Goal: Task Accomplishment & Management: Use online tool/utility

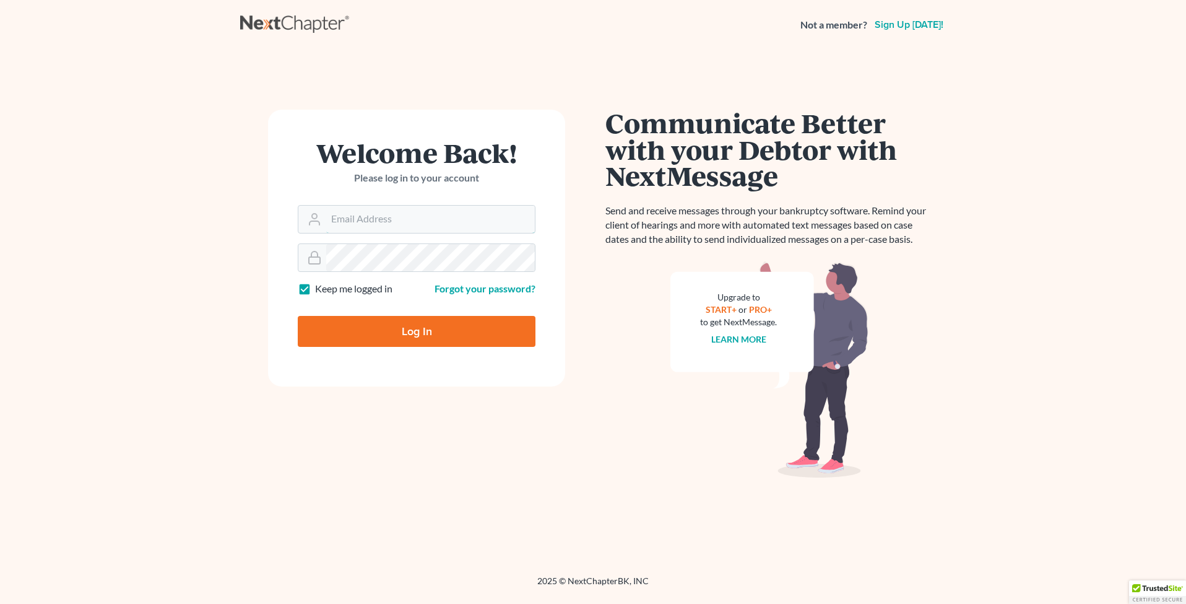
type input "[EMAIL_ADDRESS][DOMAIN_NAME]"
click at [417, 332] on input "Log In" at bounding box center [417, 331] width 238 height 31
type input "Thinking..."
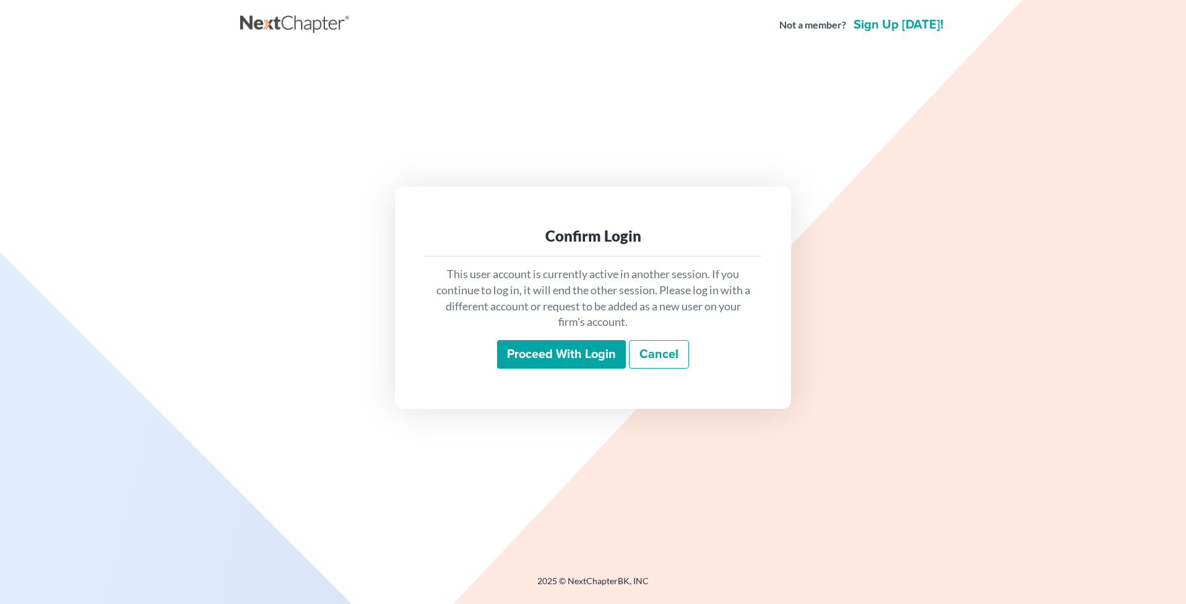
click at [538, 352] on input "Proceed with login" at bounding box center [561, 354] width 129 height 28
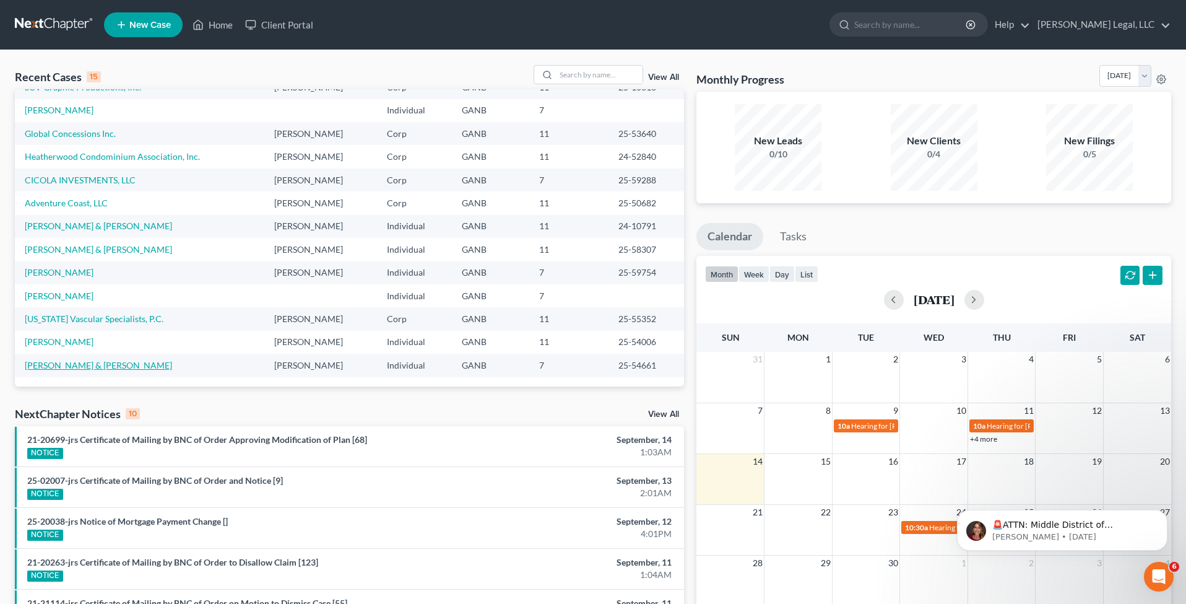
scroll to position [85, 0]
click at [90, 365] on link "Nixon, Kevin & Breanna" at bounding box center [98, 365] width 147 height 11
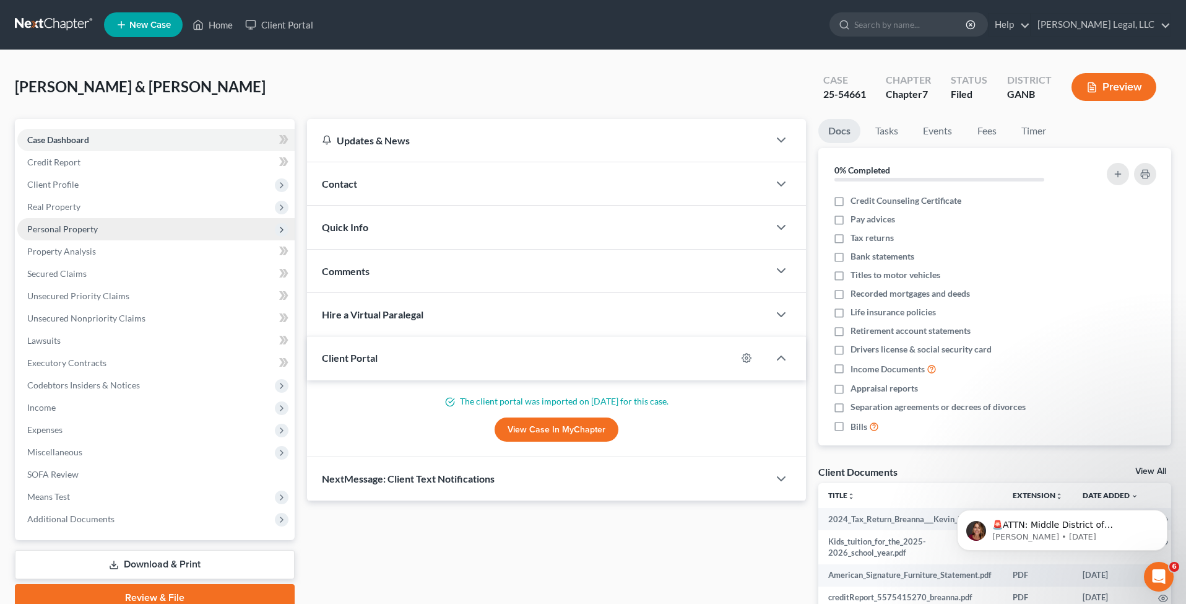
click at [109, 229] on span "Personal Property" at bounding box center [155, 229] width 277 height 22
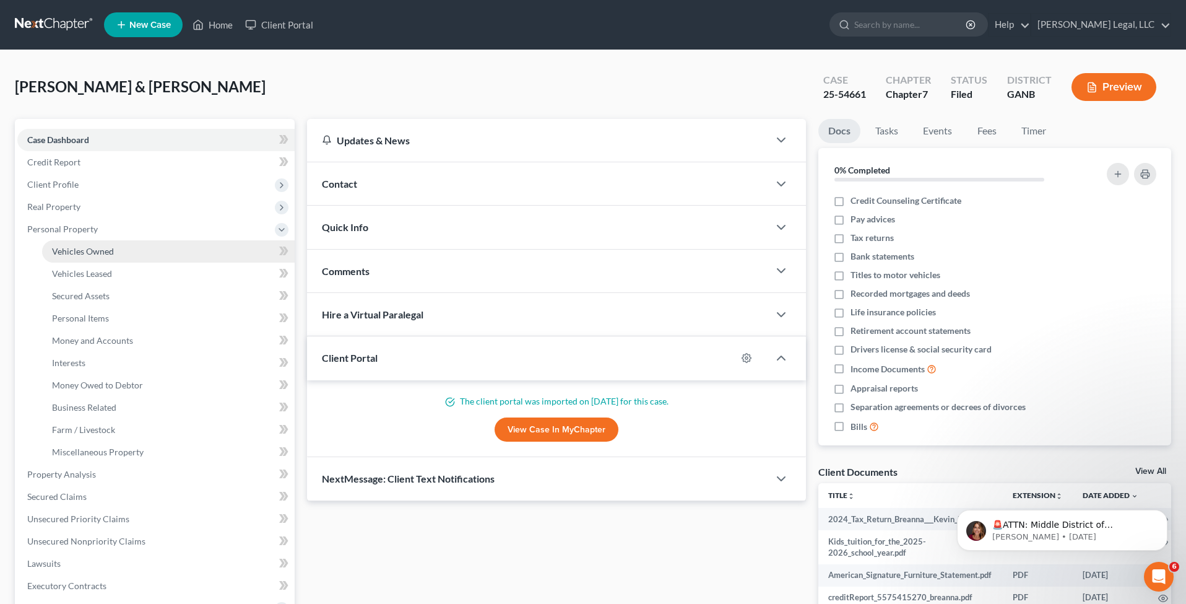
click at [108, 254] on span "Vehicles Owned" at bounding box center [83, 251] width 62 height 11
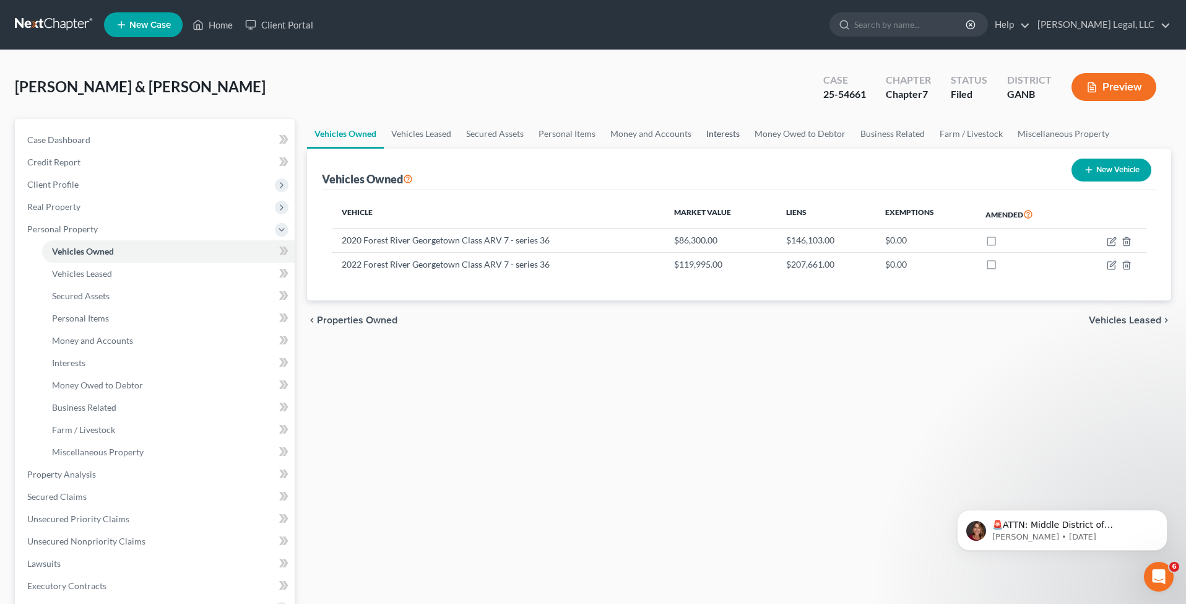
click at [722, 137] on link "Interests" at bounding box center [723, 134] width 48 height 30
